Goal: Information Seeking & Learning: Learn about a topic

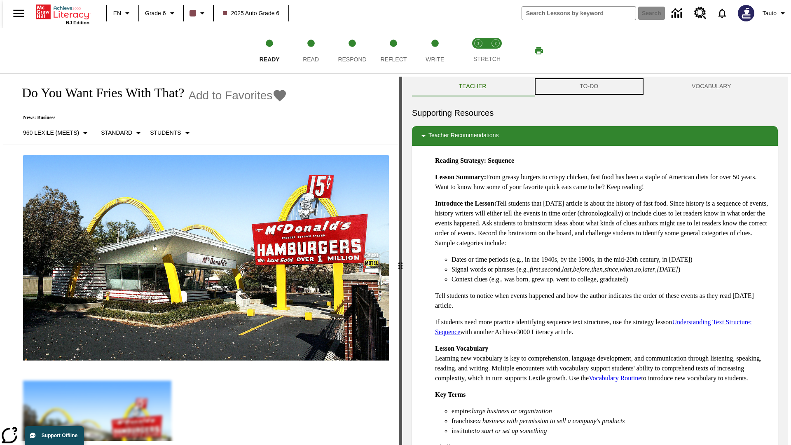
click at [589, 87] on button "TO-DO" at bounding box center [589, 87] width 112 height 20
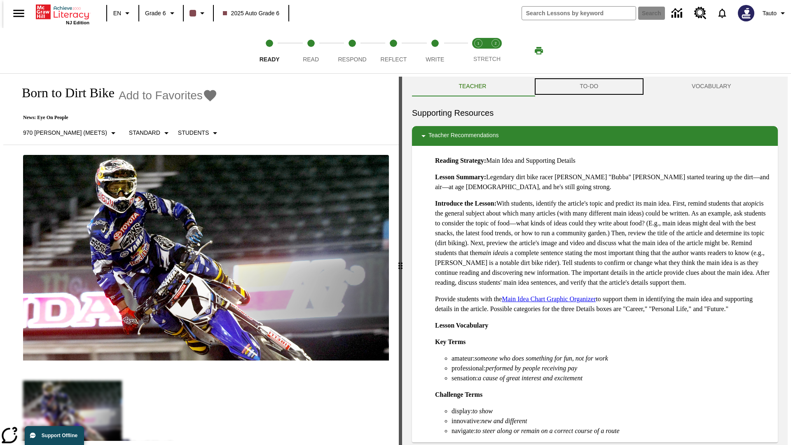
click at [589, 87] on button "TO-DO" at bounding box center [589, 87] width 112 height 20
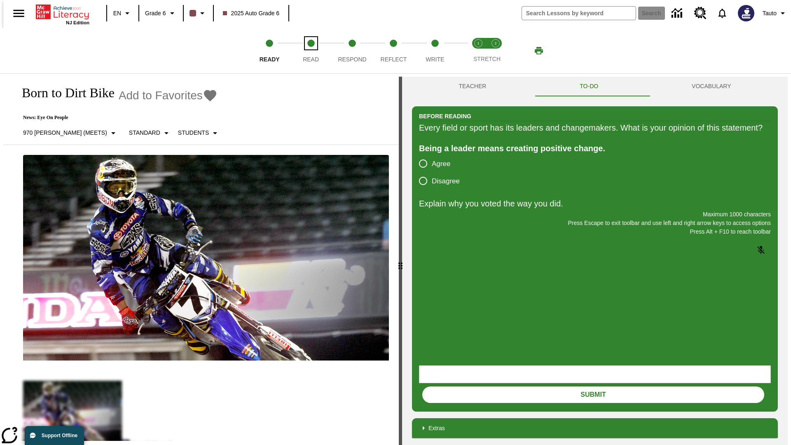
click at [311, 51] on span "Read" at bounding box center [311, 56] width 16 height 15
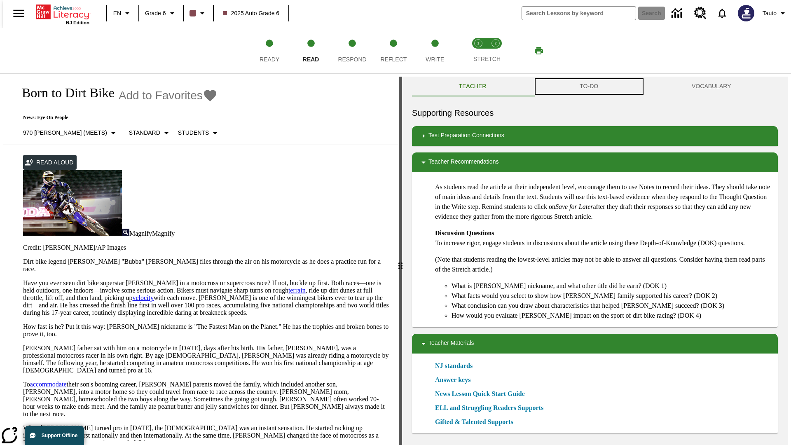
scroll to position [0, 0]
click at [589, 87] on button "TO-DO" at bounding box center [589, 86] width 112 height 20
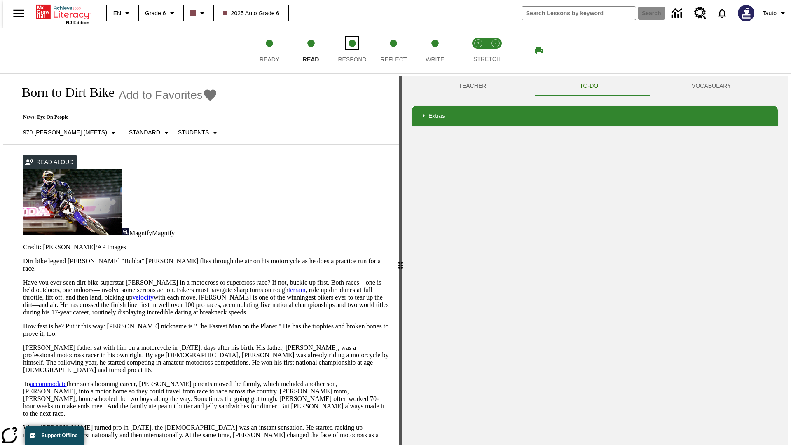
click at [352, 51] on span "Respond" at bounding box center [352, 56] width 28 height 15
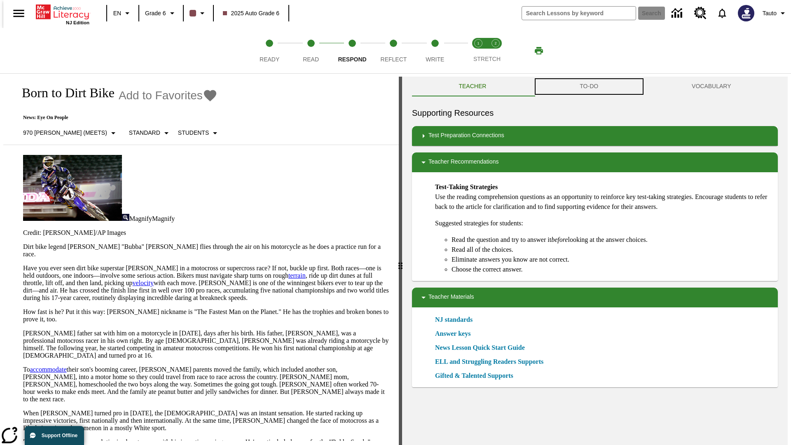
scroll to position [0, 0]
click at [589, 87] on button "TO-DO" at bounding box center [589, 86] width 112 height 20
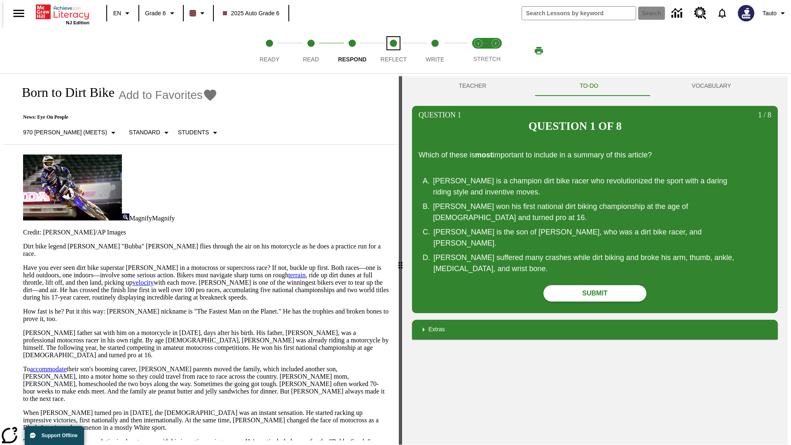
click at [393, 51] on span "Reflect" at bounding box center [394, 56] width 26 height 15
